Goal: Task Accomplishment & Management: Complete application form

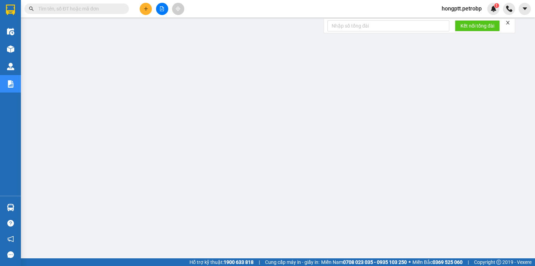
click at [112, 4] on span at bounding box center [76, 8] width 105 height 10
click at [113, 10] on input "text" at bounding box center [79, 9] width 82 height 8
type input "0"
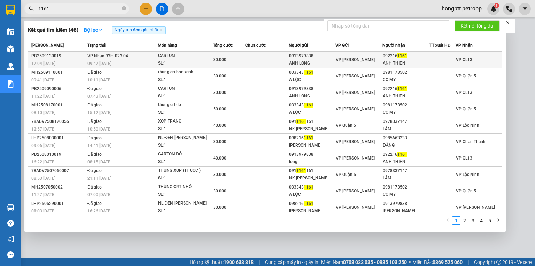
type input "1161"
click at [213, 61] on span "30.000" at bounding box center [219, 59] width 13 height 5
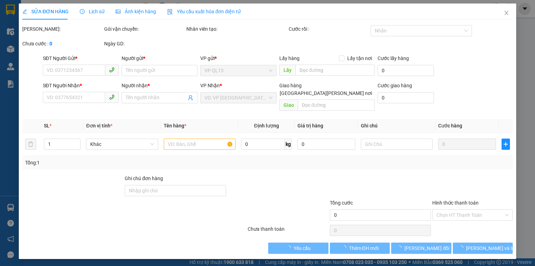
type input "0913979838"
type input "ANH LONG"
type input "0922161161"
type input "ANH THIỆN"
type input "30.000"
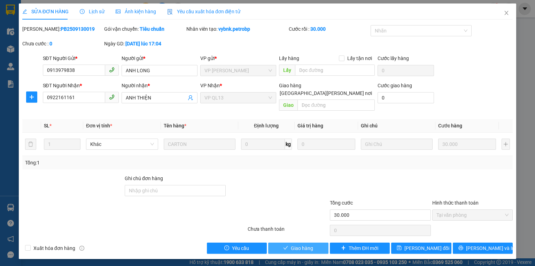
click at [295, 244] on span "Giao hàng" at bounding box center [302, 248] width 22 height 8
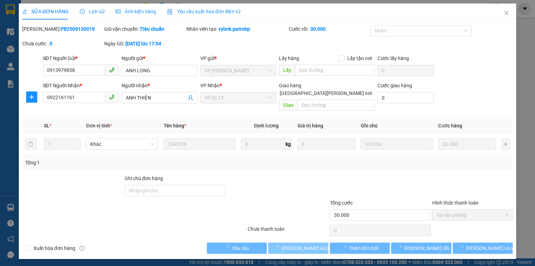
click at [295, 244] on span "[PERSON_NAME] và [PERSON_NAME] hàng" at bounding box center [329, 248] width 94 height 8
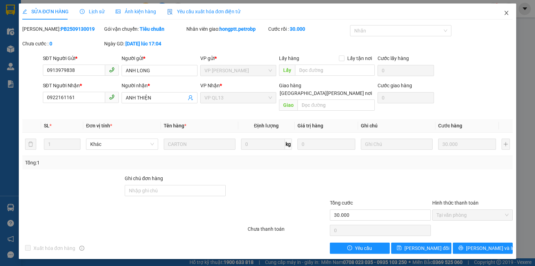
click at [510, 11] on span "Close" at bounding box center [507, 13] width 20 height 20
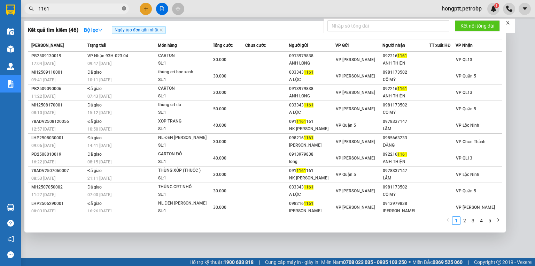
click at [125, 11] on span at bounding box center [124, 9] width 4 height 7
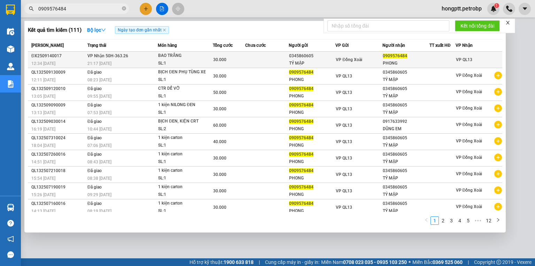
type input "0909576484"
click at [229, 62] on div "30.000" at bounding box center [229, 60] width 32 height 8
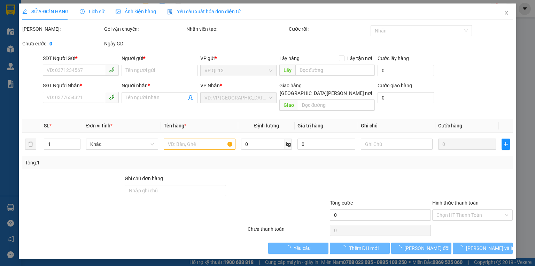
type input "0345860605"
type input "TÝ MẬP"
type input "0909576484"
type input "PHONG"
type input "30.000"
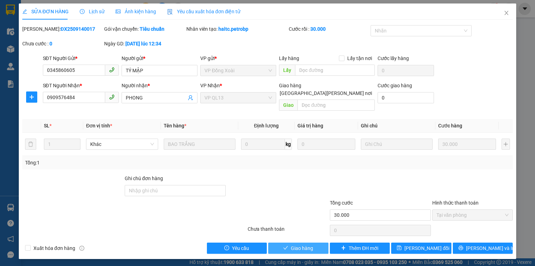
click at [290, 244] on button "Giao hàng" at bounding box center [298, 247] width 60 height 11
